Goal: Navigation & Orientation: Find specific page/section

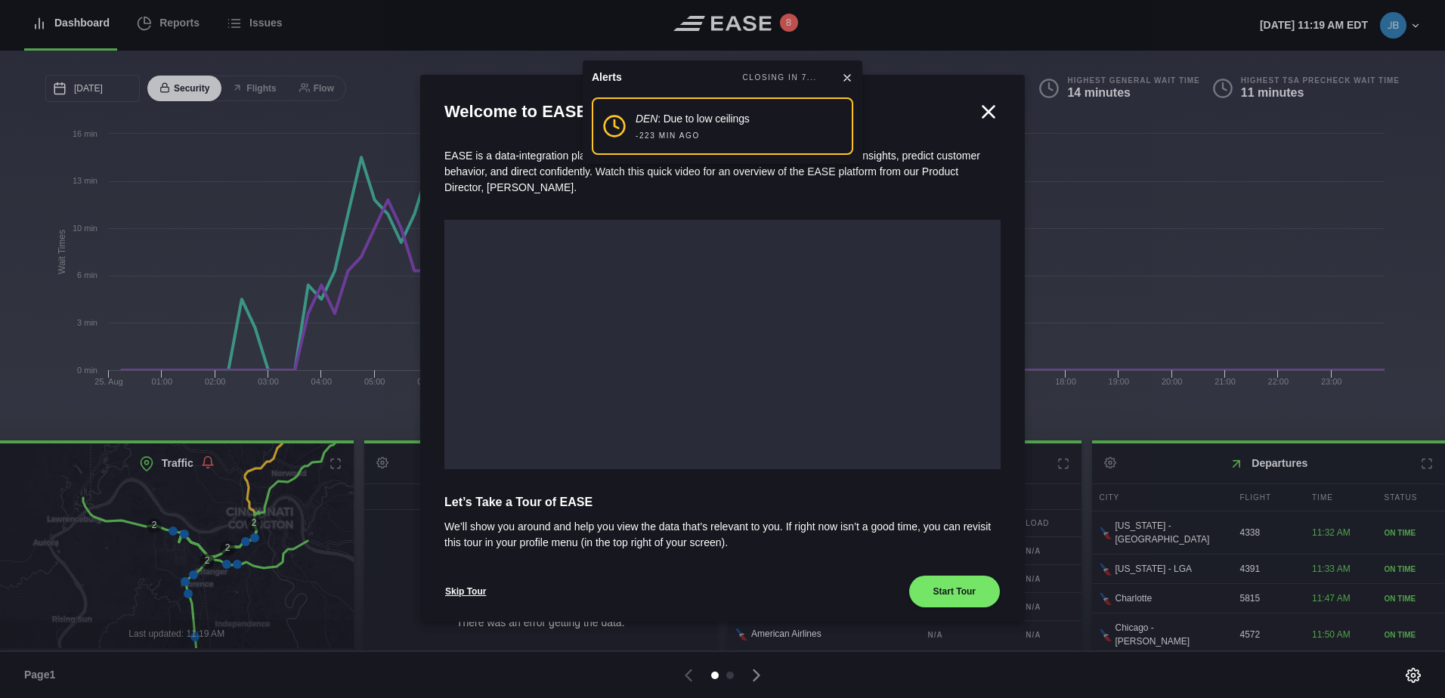
click at [844, 78] on icon at bounding box center [847, 78] width 12 height 12
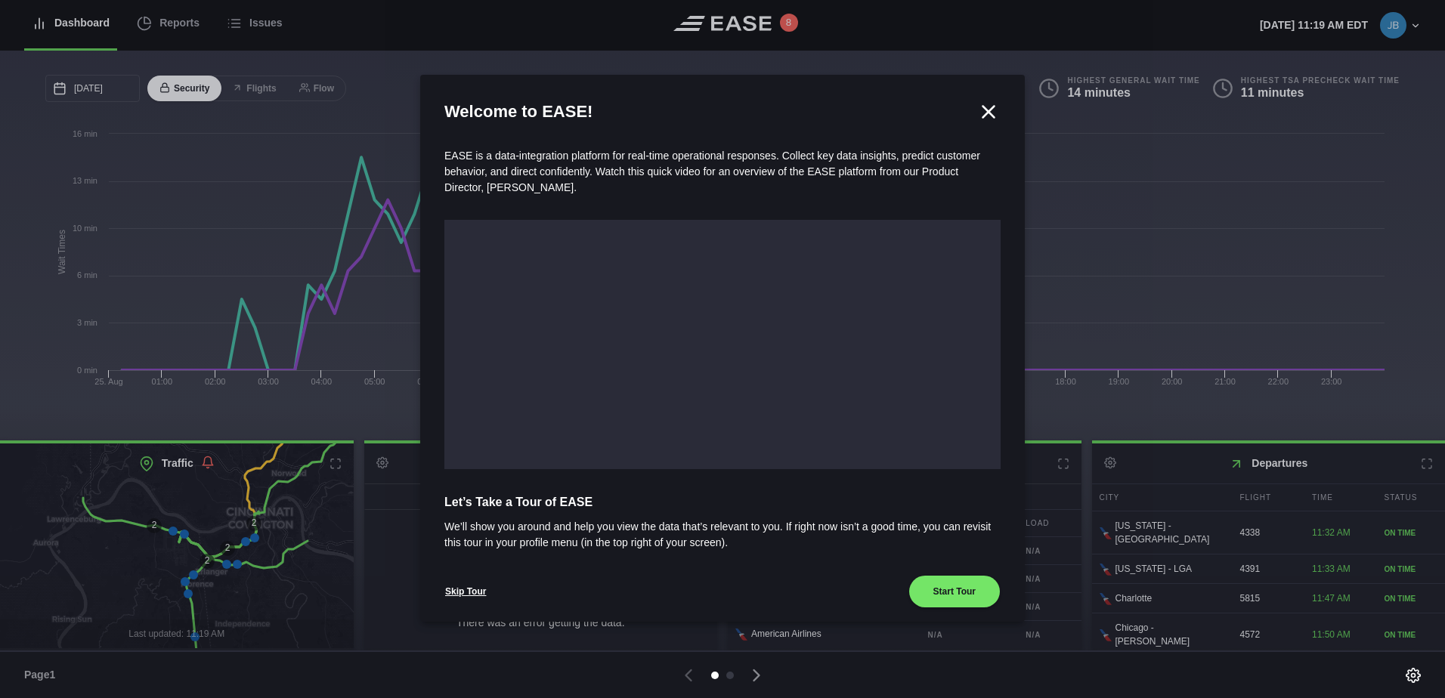
click at [987, 110] on icon at bounding box center [988, 112] width 23 height 23
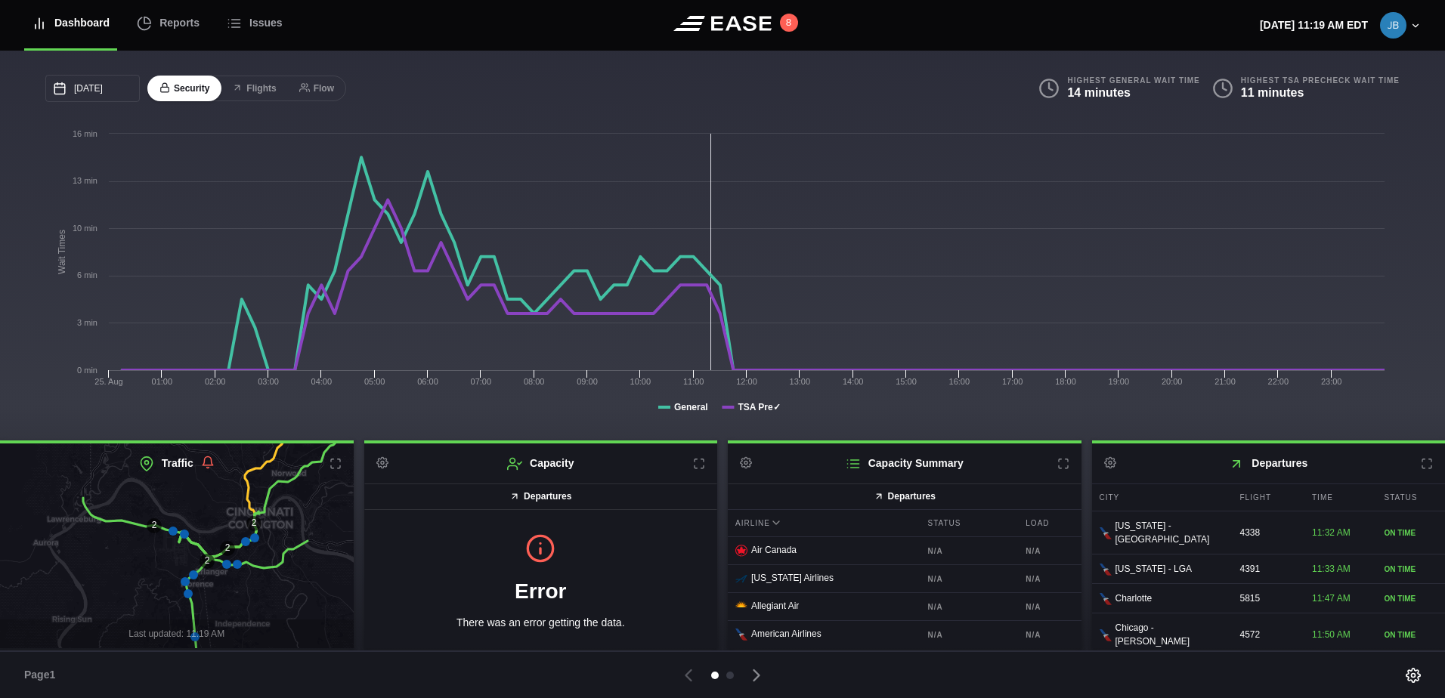
click at [781, 28] on header "Dashboard Reports Issues 8 [DATE] 11:19 AM EDT Settings Submit Feedback Restart…" at bounding box center [722, 25] width 1445 height 51
click at [795, 22] on button "8" at bounding box center [789, 23] width 18 height 18
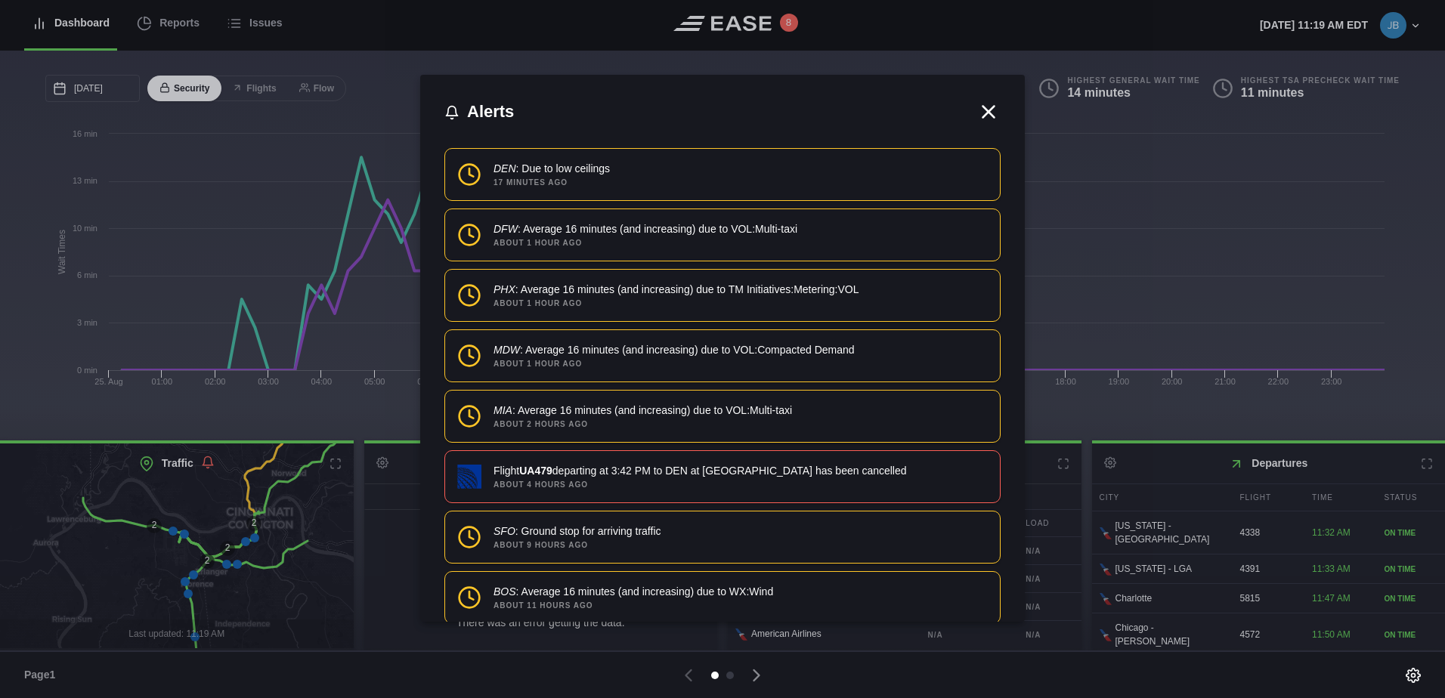
click at [988, 110] on icon at bounding box center [988, 112] width 23 height 23
